Goal: Information Seeking & Learning: Learn about a topic

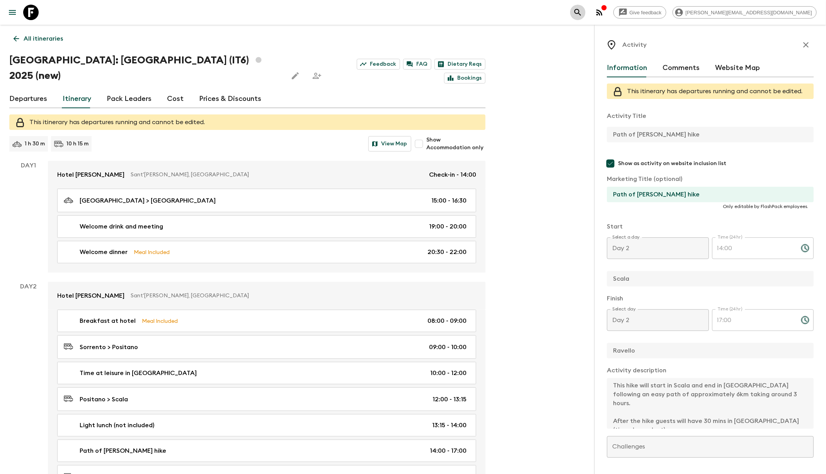
click at [582, 15] on icon "search adventures" at bounding box center [577, 12] width 9 height 9
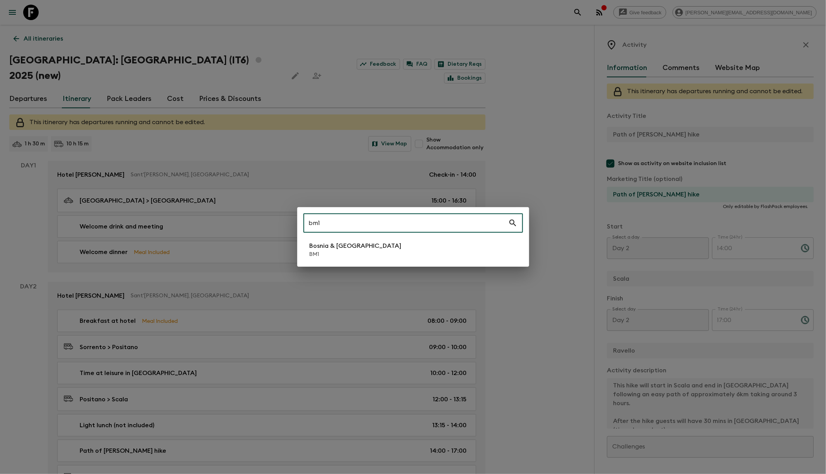
type input "bm1"
click at [412, 242] on li "Bosnia & Montenegro BM1" at bounding box center [412, 250] width 219 height 22
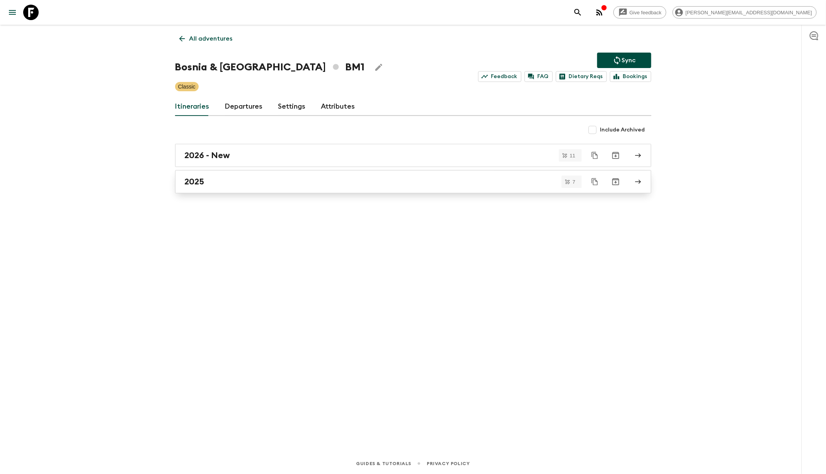
click at [374, 177] on div "2025" at bounding box center [406, 182] width 442 height 10
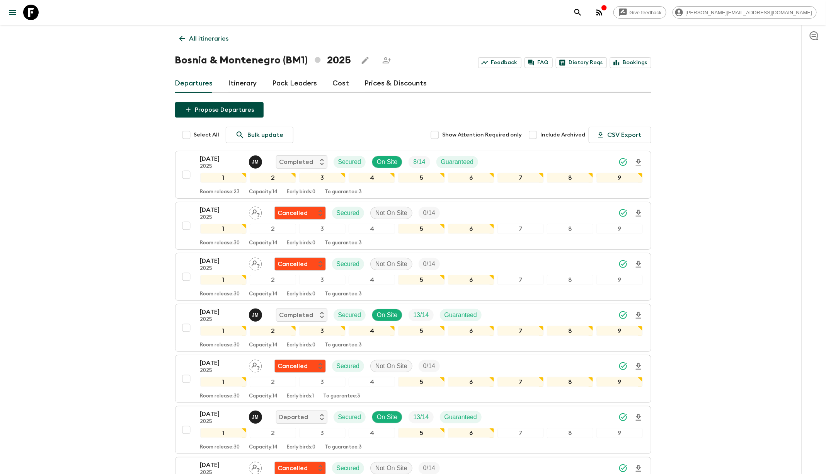
click at [257, 82] on div "Departures Itinerary Pack Leaders Cost Prices & Discounts" at bounding box center [413, 83] width 476 height 19
click at [253, 83] on link "Itinerary" at bounding box center [242, 83] width 29 height 19
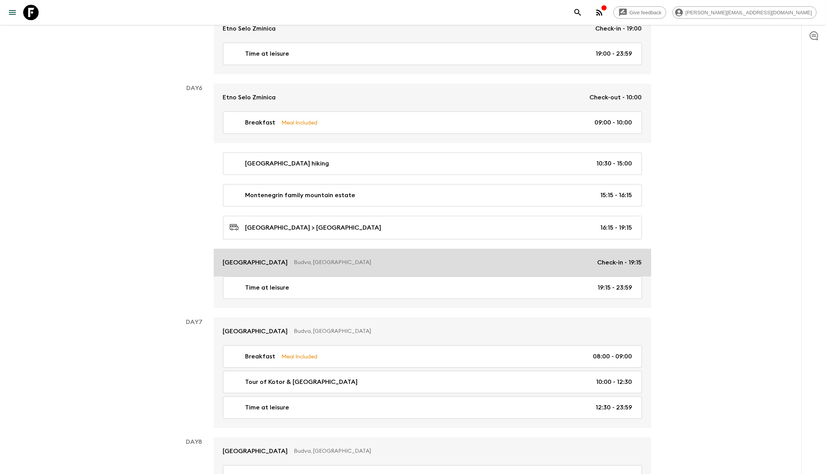
scroll to position [1142, 0]
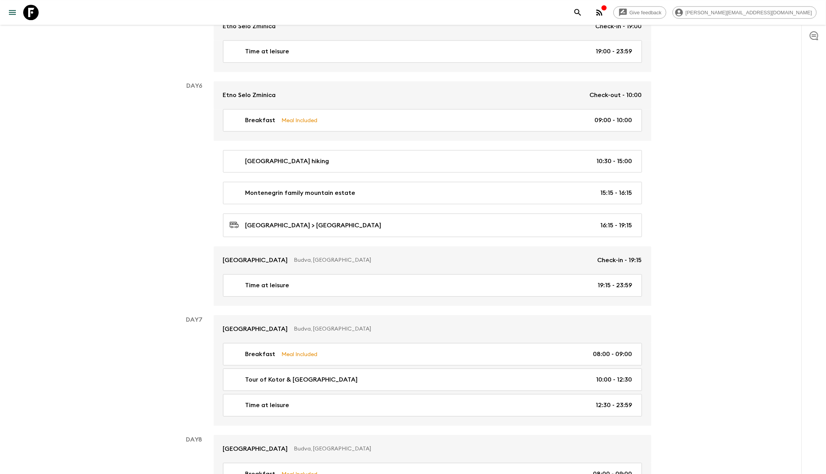
click at [507, 156] on div "[GEOGRAPHIC_DATA] hiking 10:30 - 15:00" at bounding box center [430, 160] width 403 height 9
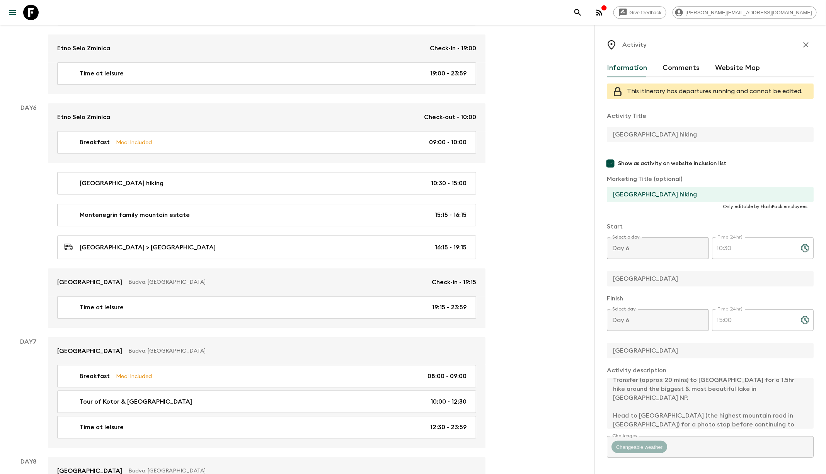
scroll to position [35, 0]
